Goal: Check status: Check status

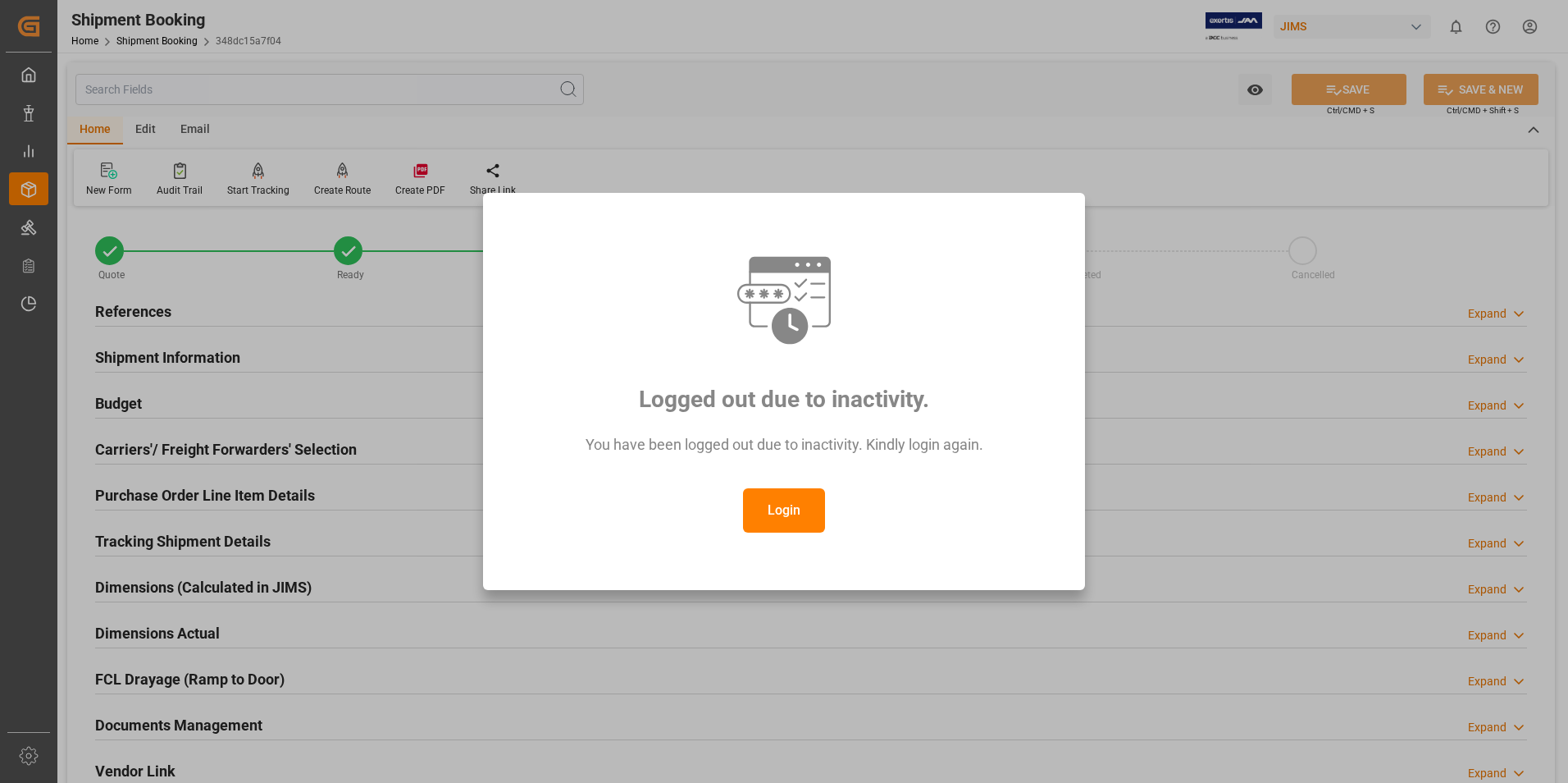
click at [784, 512] on button "Login" at bounding box center [784, 511] width 82 height 44
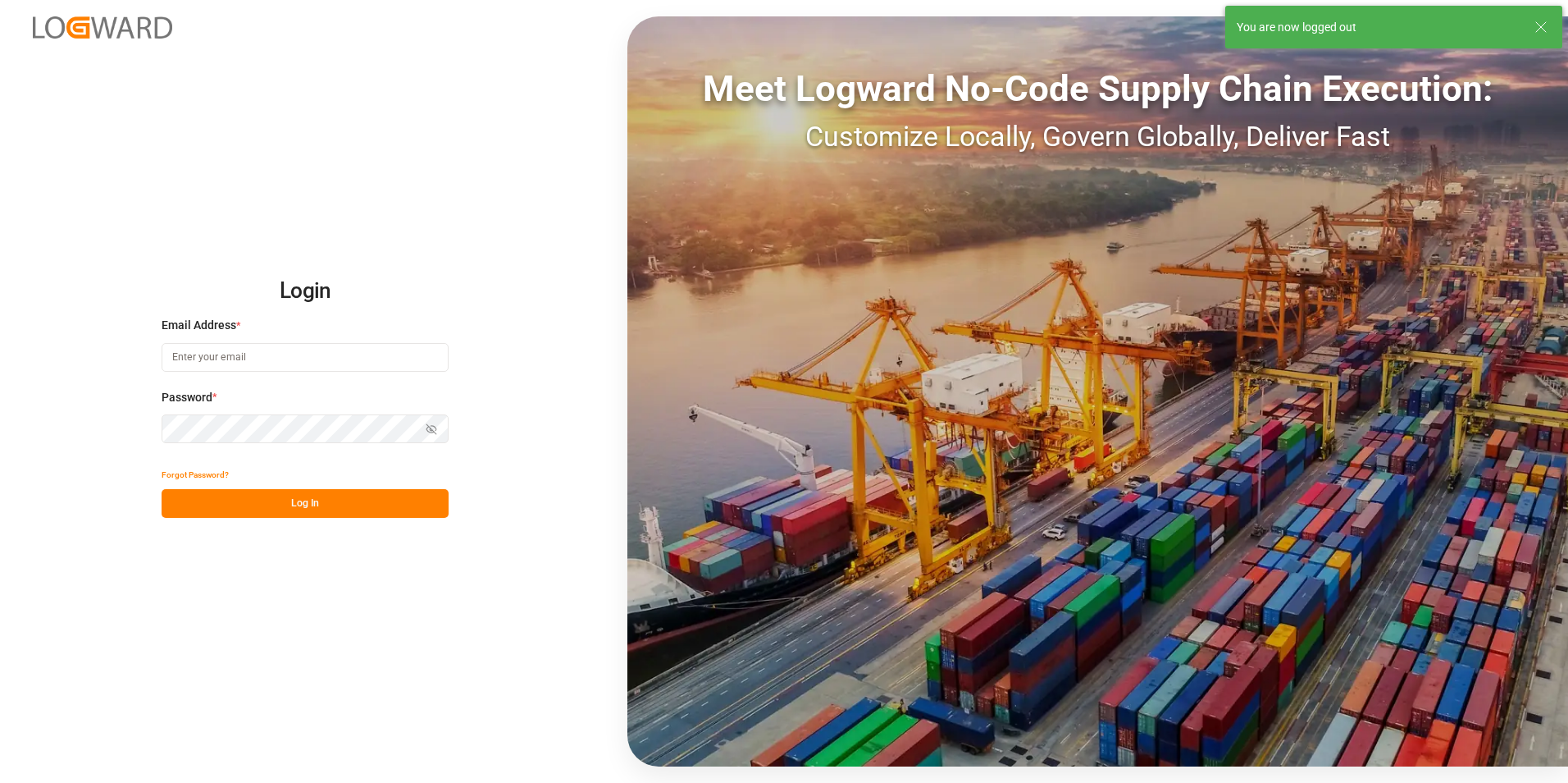
click at [208, 362] on input at bounding box center [305, 356] width 287 height 29
type input "[PERSON_NAME][EMAIL_ADDRESS][PERSON_NAME][DOMAIN_NAME]"
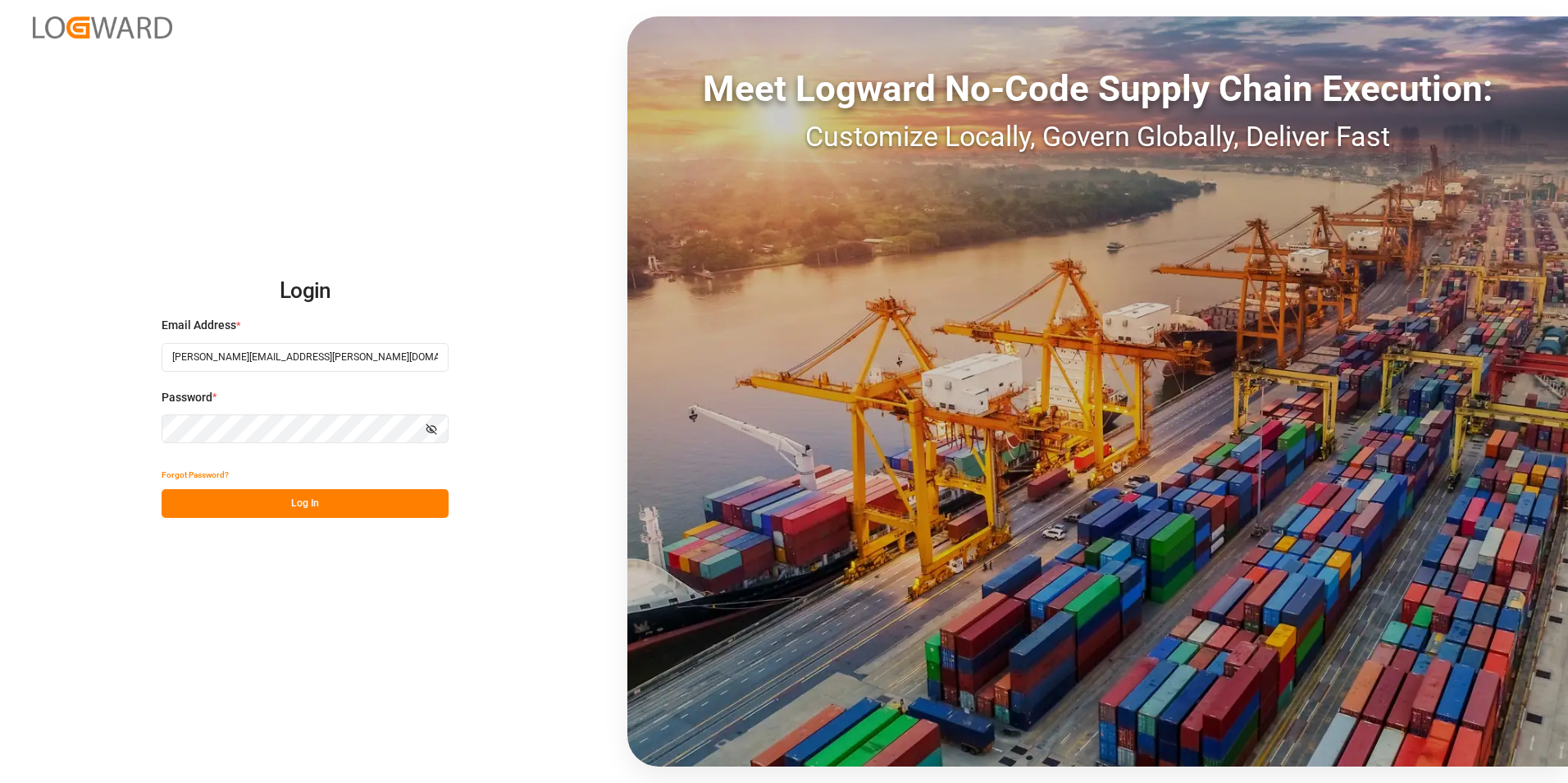
click at [261, 506] on button "Log In" at bounding box center [305, 503] width 287 height 29
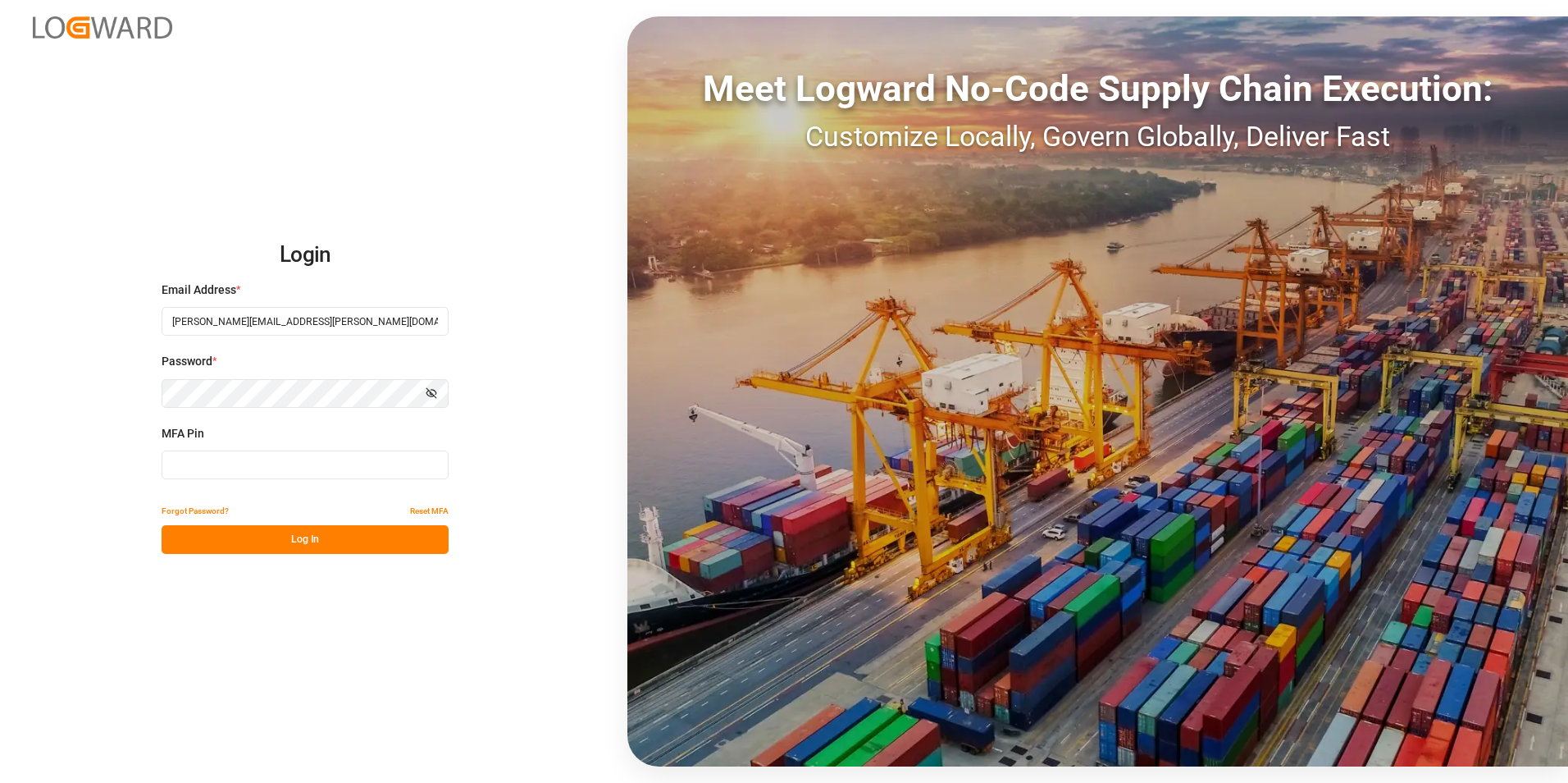
click at [208, 470] on input at bounding box center [305, 464] width 287 height 29
type input "643451"
click at [301, 539] on button "Log In" at bounding box center [305, 539] width 287 height 29
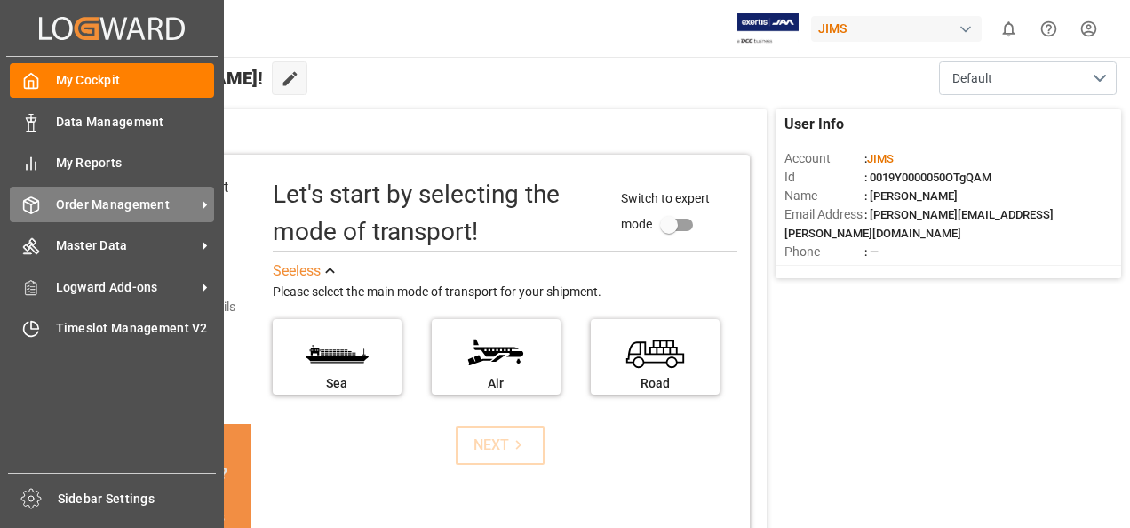
click at [208, 204] on icon at bounding box center [204, 204] width 19 height 19
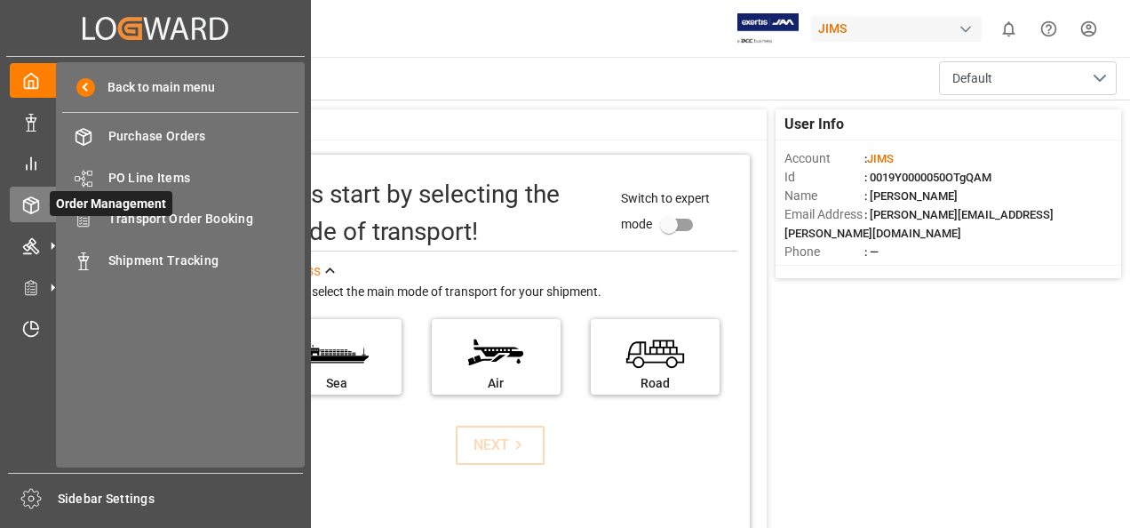
click at [30, 204] on polyline at bounding box center [31, 203] width 14 height 4
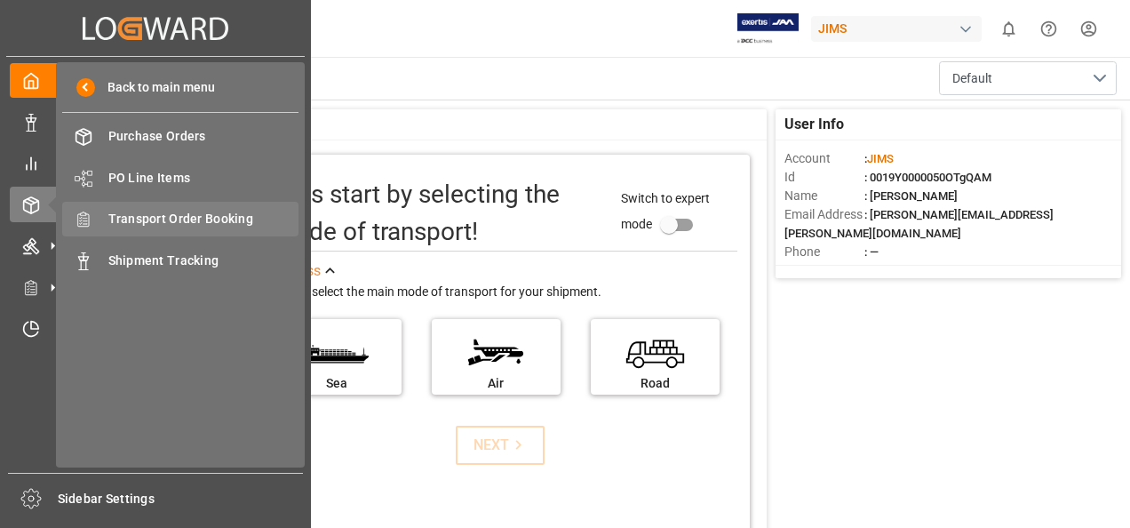
click at [235, 220] on span "Transport Order Booking" at bounding box center [203, 219] width 191 height 19
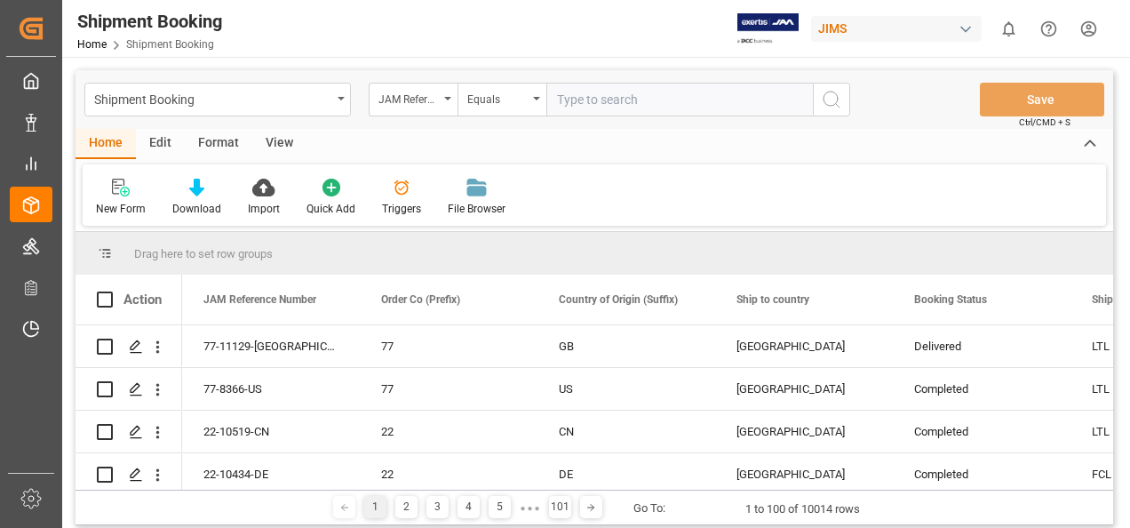
click at [575, 101] on input "text" at bounding box center [679, 100] width 267 height 34
type input "77-10168-GB"
click at [832, 103] on icon "search button" at bounding box center [831, 99] width 21 height 21
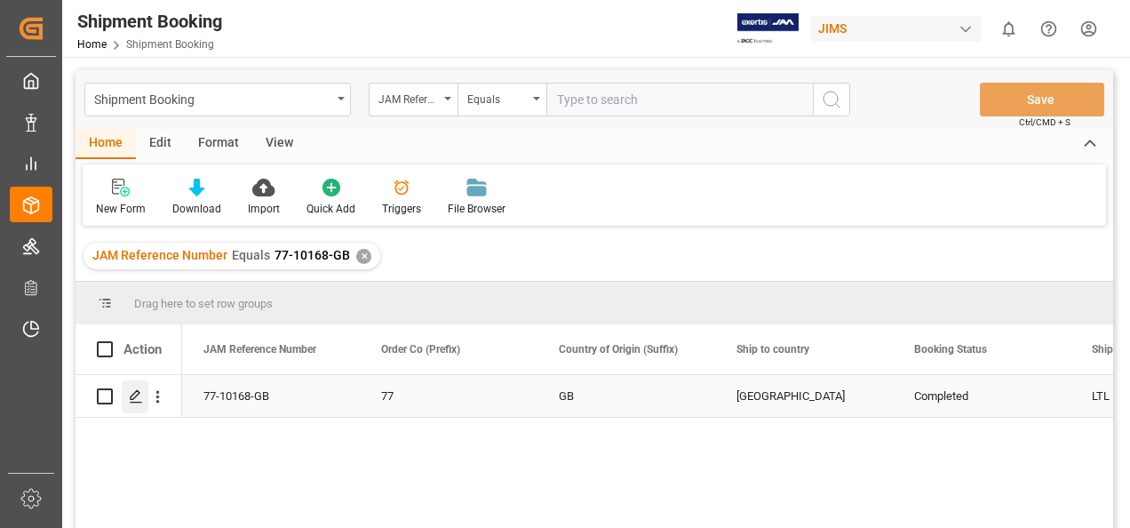
click at [137, 403] on div "Press SPACE to select this row." at bounding box center [135, 396] width 27 height 33
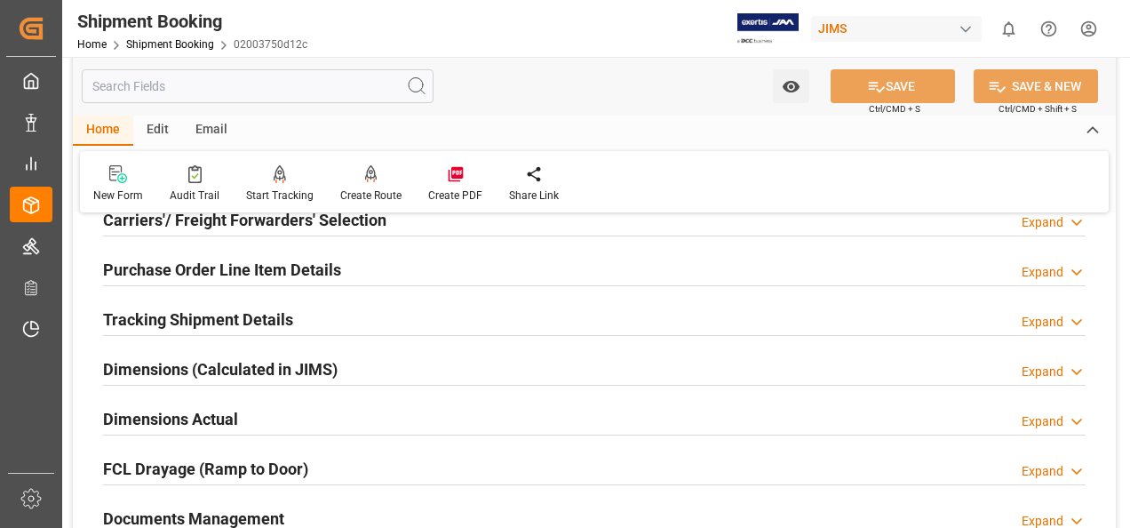
scroll to position [355, 0]
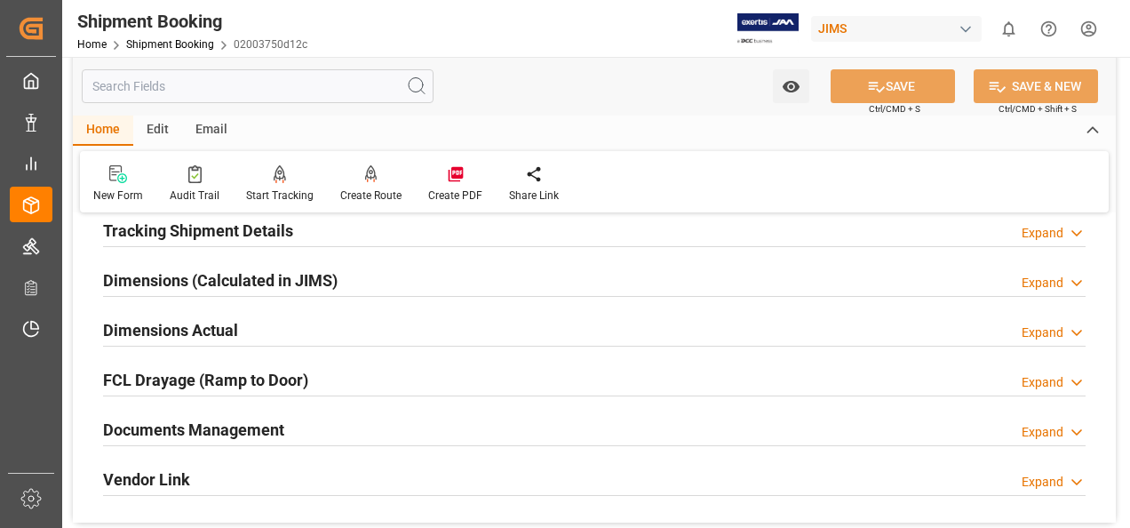
click at [256, 429] on h2 "Documents Management" at bounding box center [193, 430] width 181 height 24
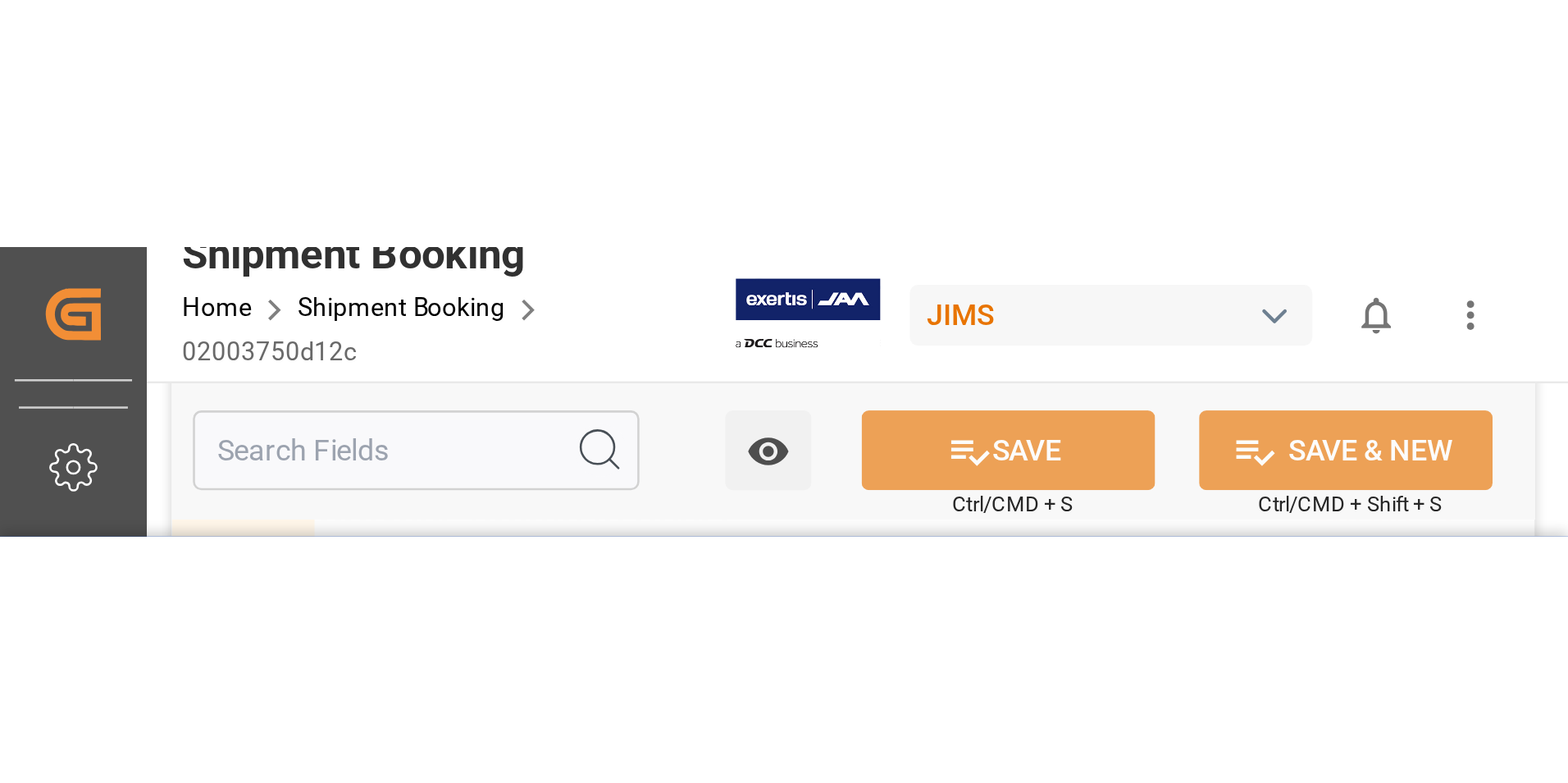
scroll to position [574, 0]
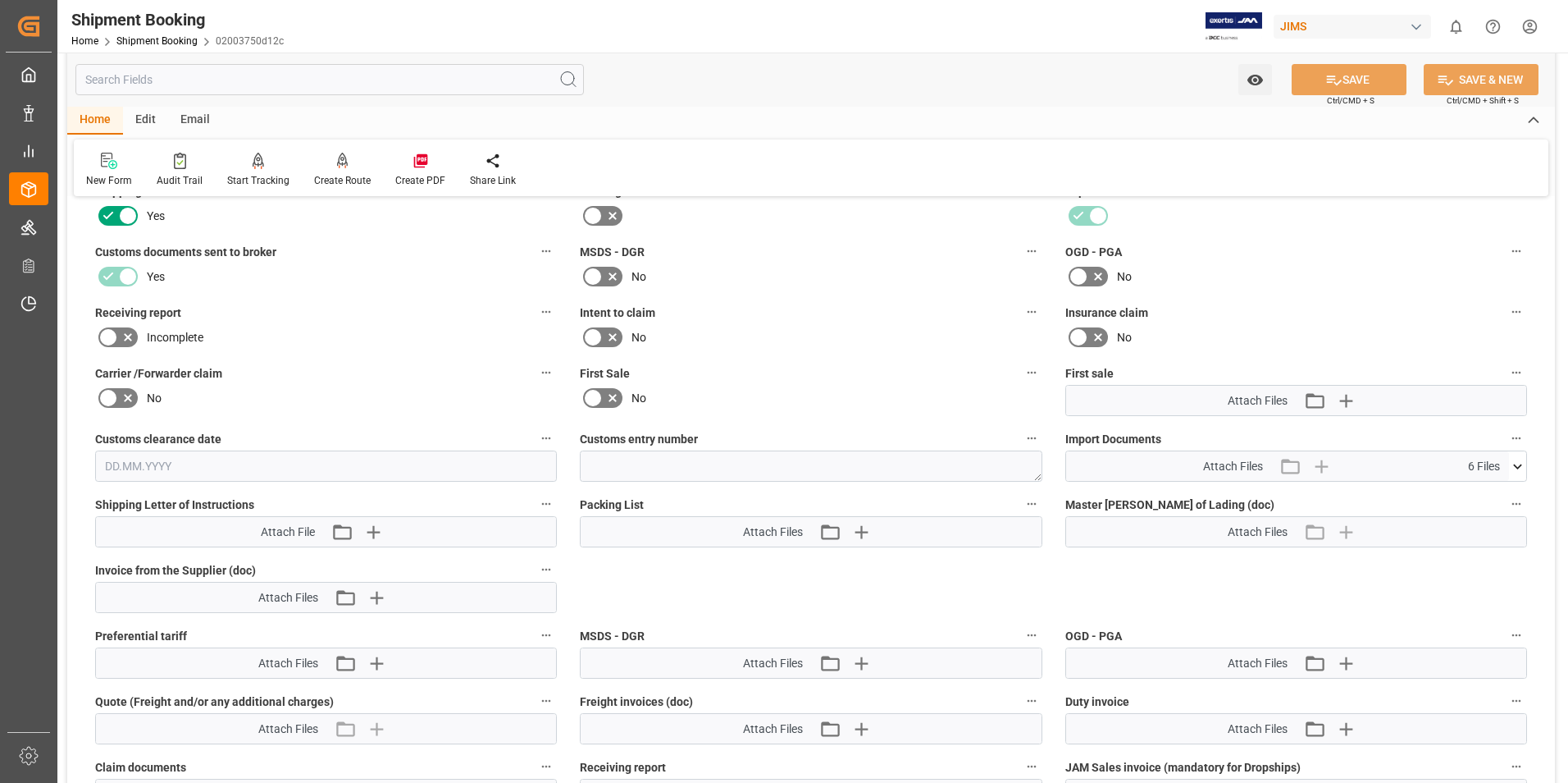
click at [1523, 464] on icon at bounding box center [1517, 466] width 18 height 18
